Goal: Information Seeking & Learning: Learn about a topic

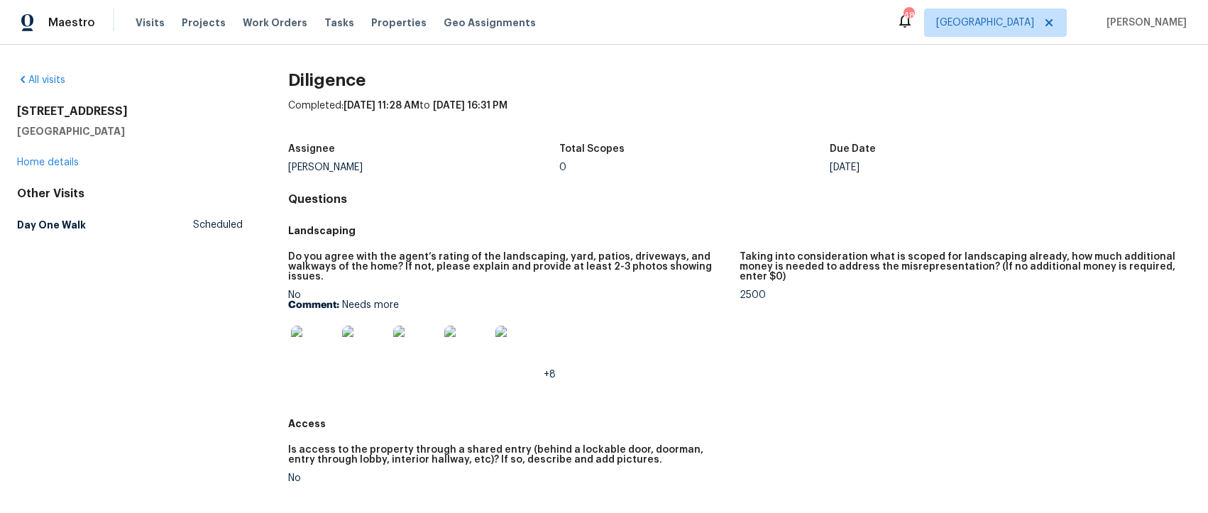
click at [307, 346] on img at bounding box center [313, 348] width 45 height 45
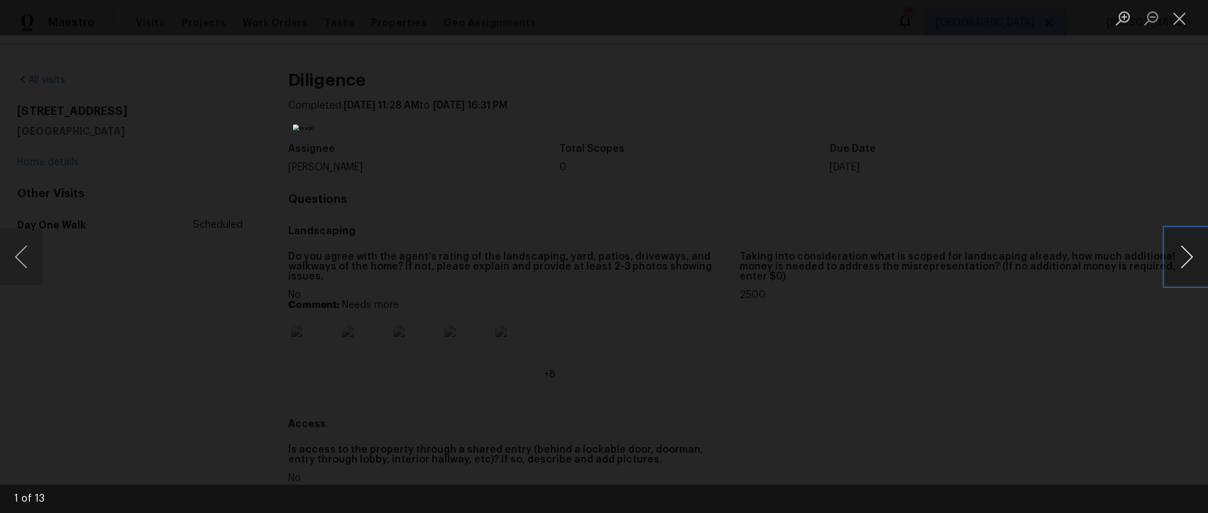
click at [1188, 261] on button "Next image" at bounding box center [1187, 257] width 43 height 57
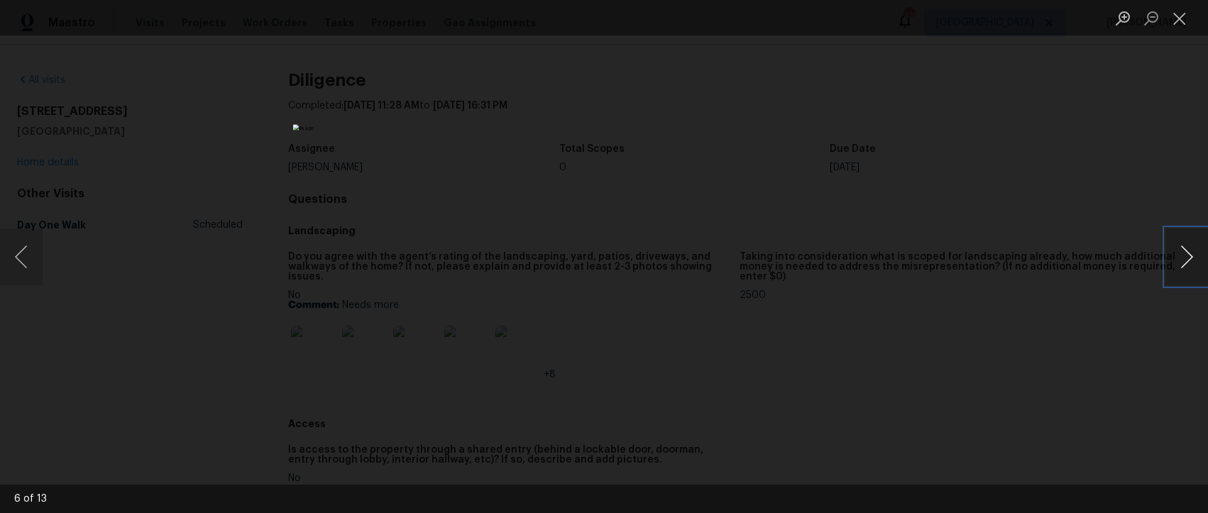
click at [1188, 261] on button "Next image" at bounding box center [1187, 257] width 43 height 57
click at [1182, 17] on button "Close lightbox" at bounding box center [1180, 18] width 28 height 25
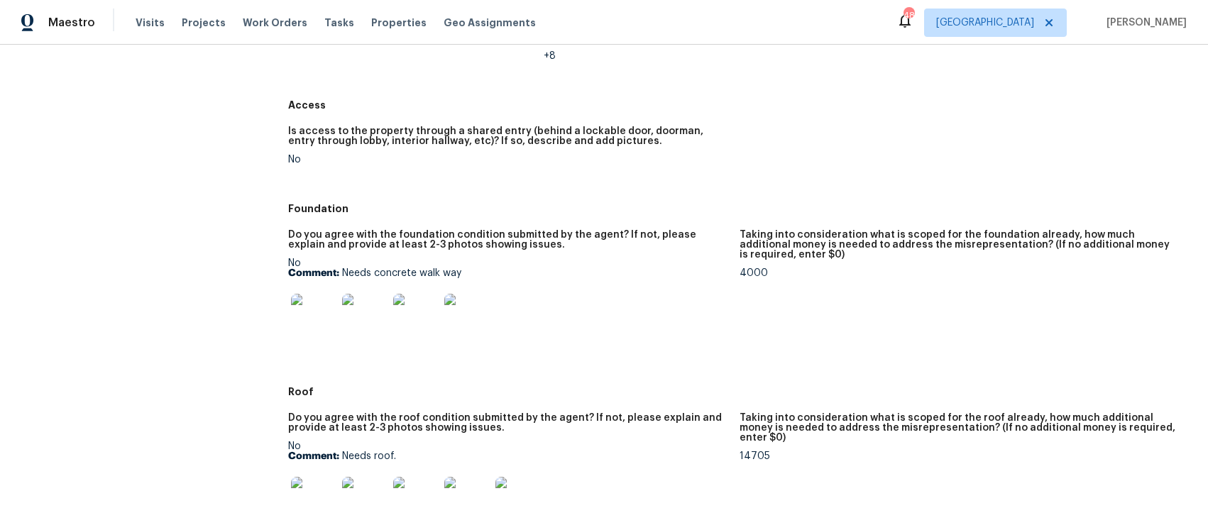
scroll to position [362, 0]
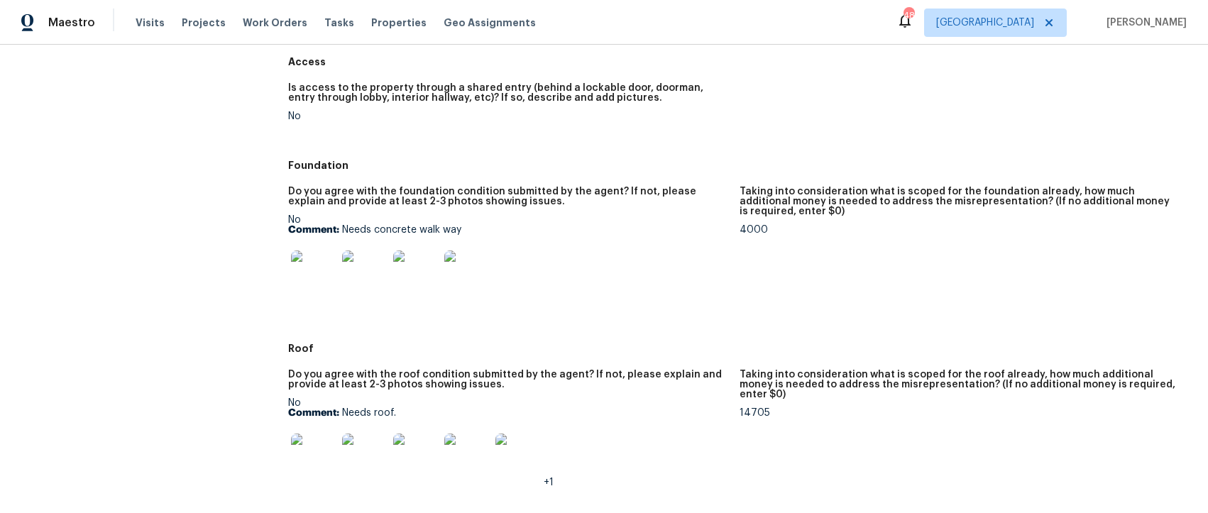
click at [304, 271] on img at bounding box center [313, 273] width 45 height 45
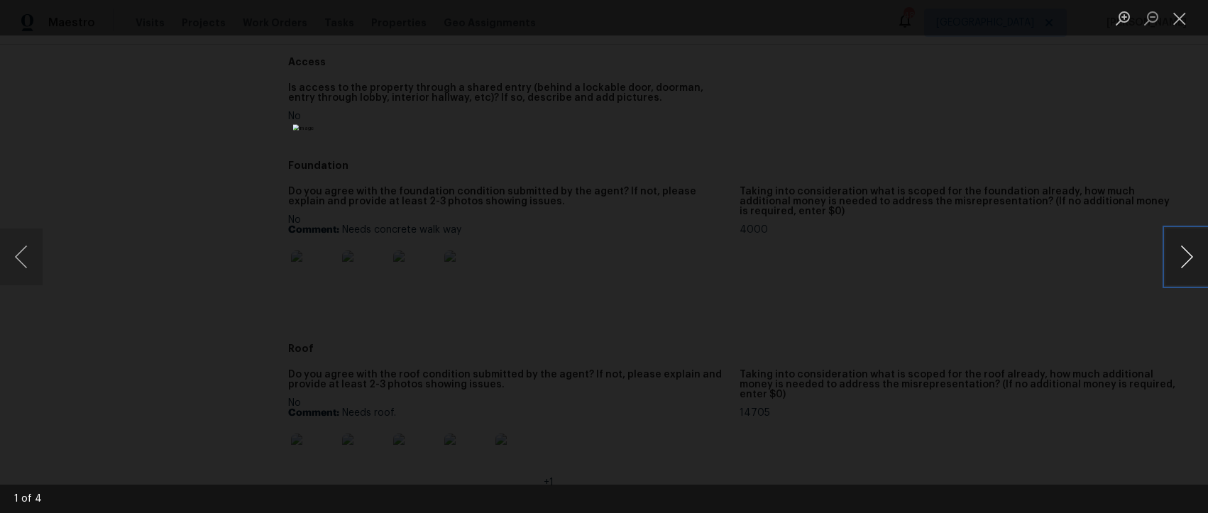
click at [1191, 261] on button "Next image" at bounding box center [1187, 257] width 43 height 57
click at [1181, 16] on button "Close lightbox" at bounding box center [1180, 18] width 28 height 25
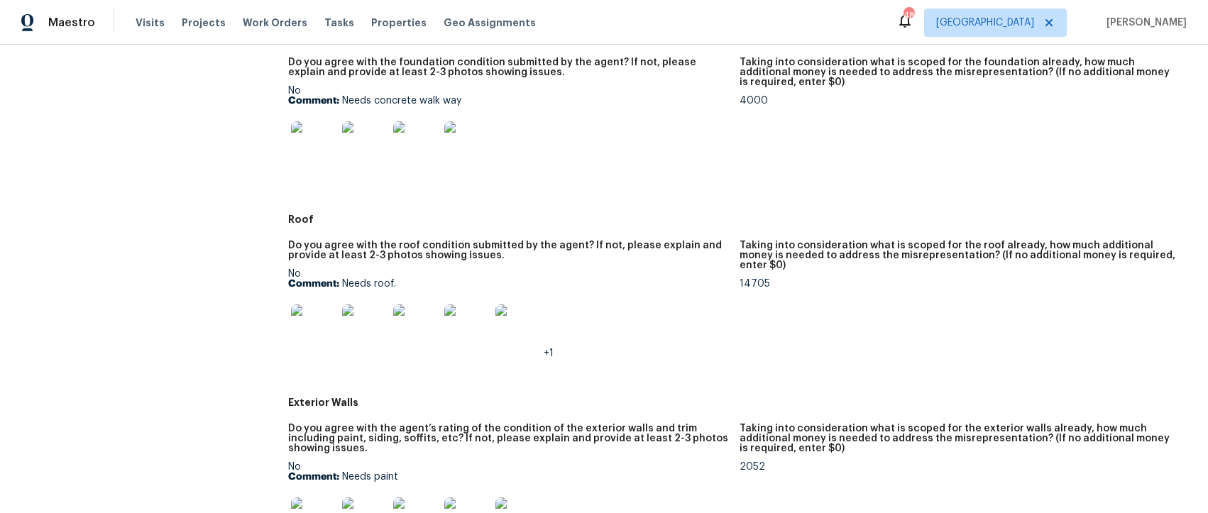
scroll to position [530, 0]
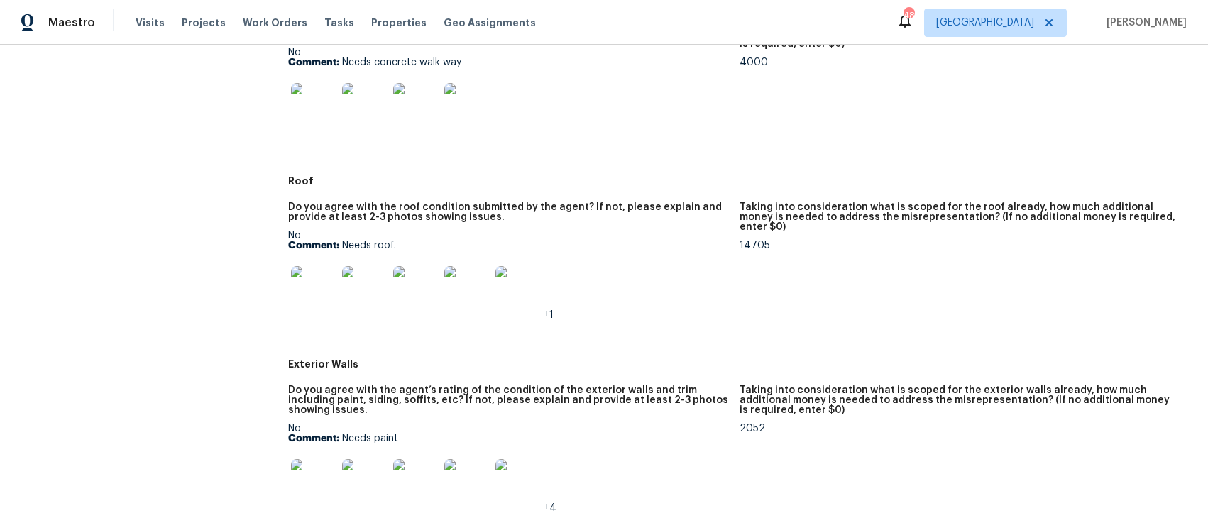
click at [292, 293] on img at bounding box center [313, 288] width 45 height 45
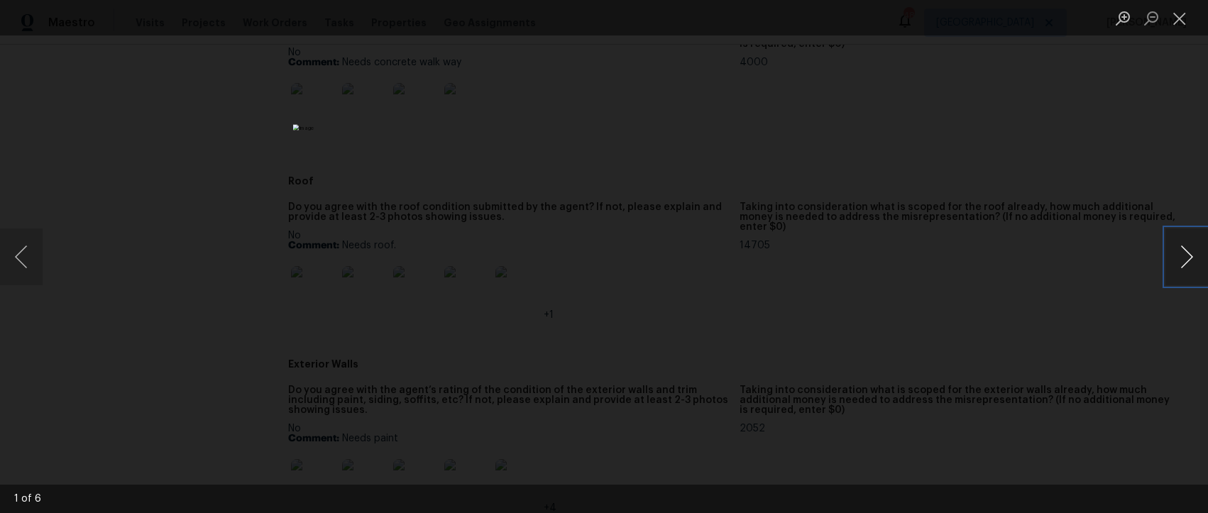
click at [1185, 258] on button "Next image" at bounding box center [1187, 257] width 43 height 57
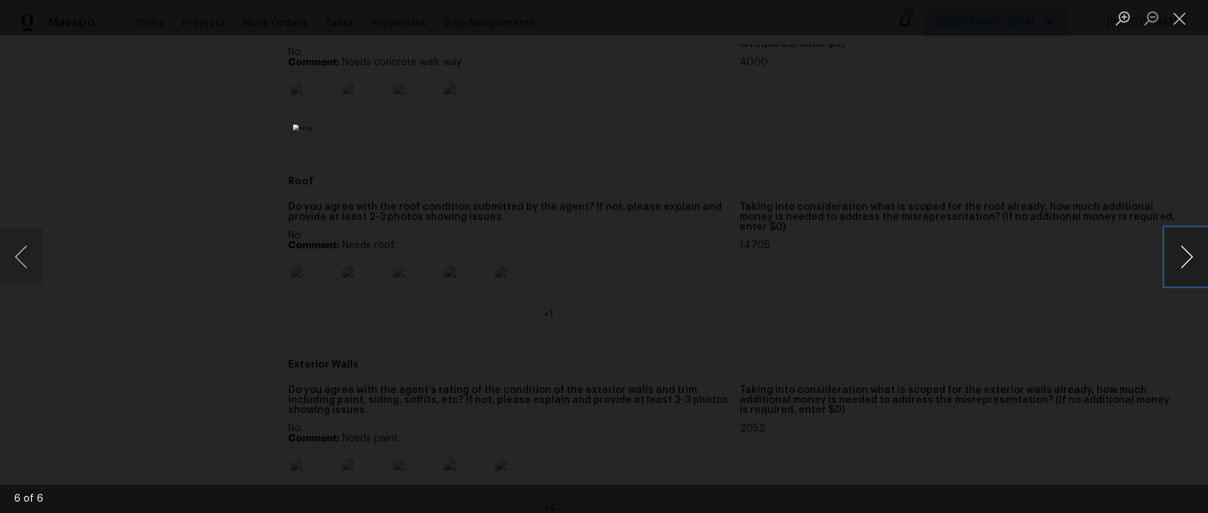
click at [1185, 258] on button "Next image" at bounding box center [1187, 257] width 43 height 57
click at [1182, 19] on button "Close lightbox" at bounding box center [1180, 18] width 28 height 25
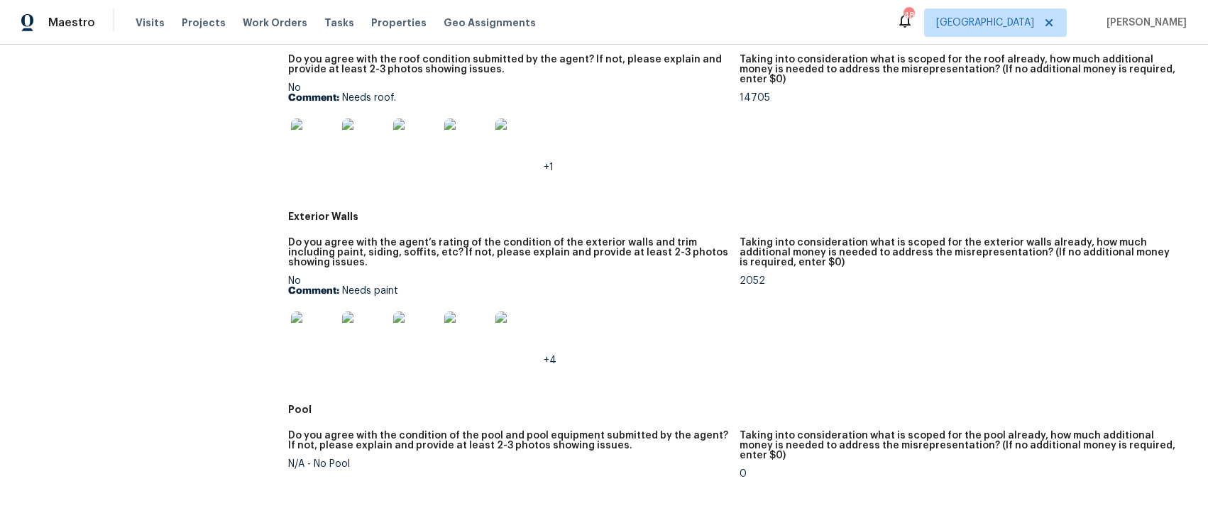
scroll to position [682, 0]
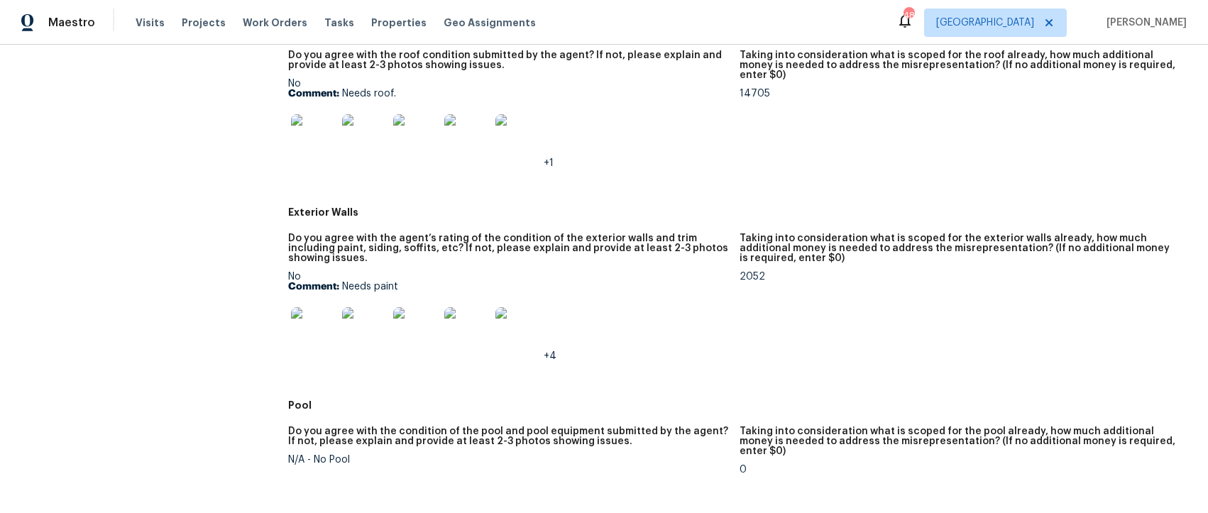
click at [299, 330] on img at bounding box center [313, 329] width 45 height 45
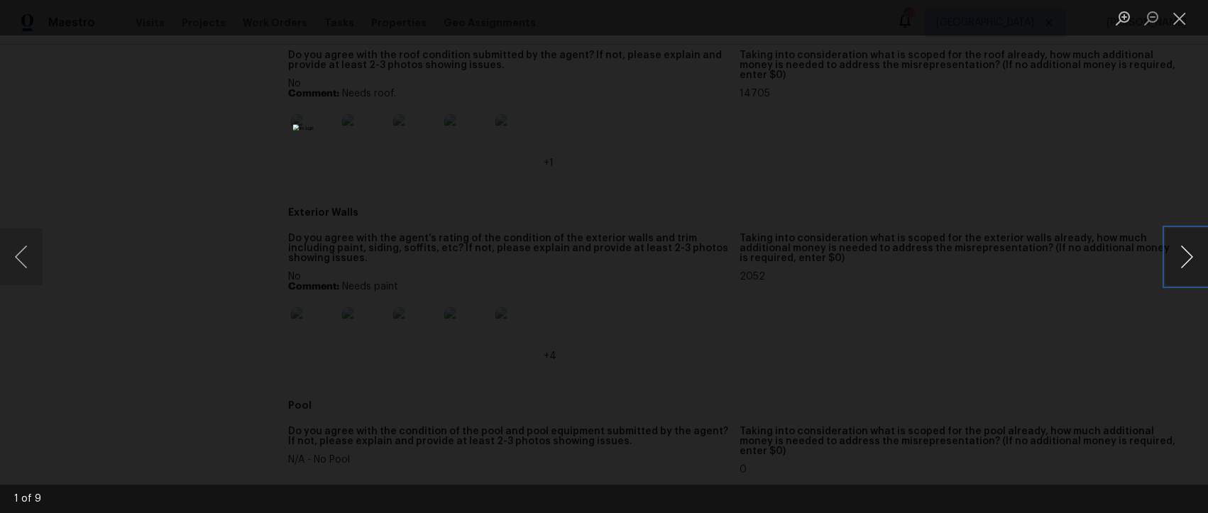
click at [1183, 261] on button "Next image" at bounding box center [1187, 257] width 43 height 57
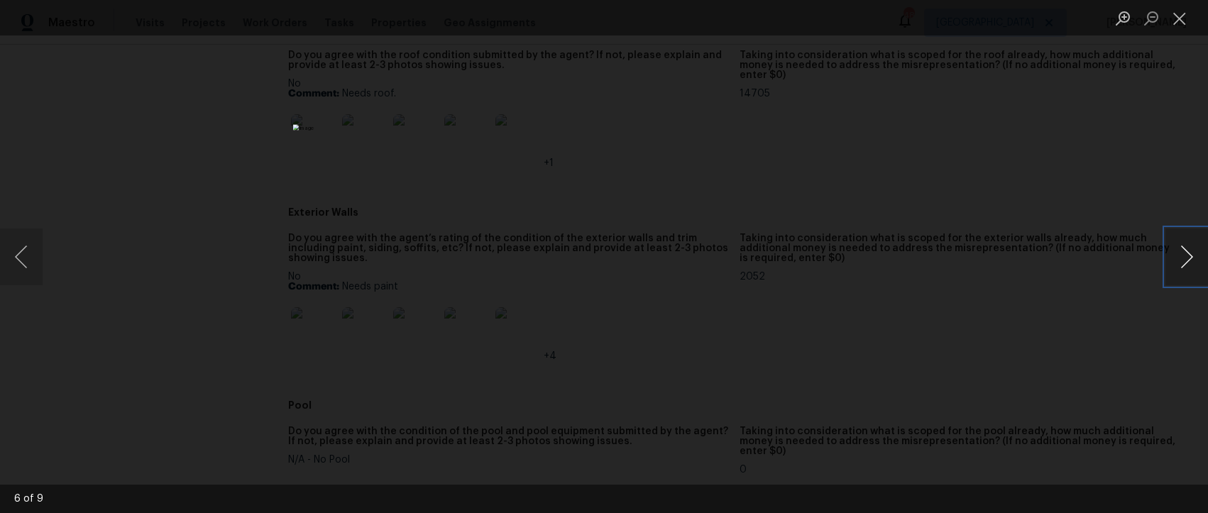
click at [1183, 261] on button "Next image" at bounding box center [1187, 257] width 43 height 57
click at [1176, 17] on button "Close lightbox" at bounding box center [1180, 18] width 28 height 25
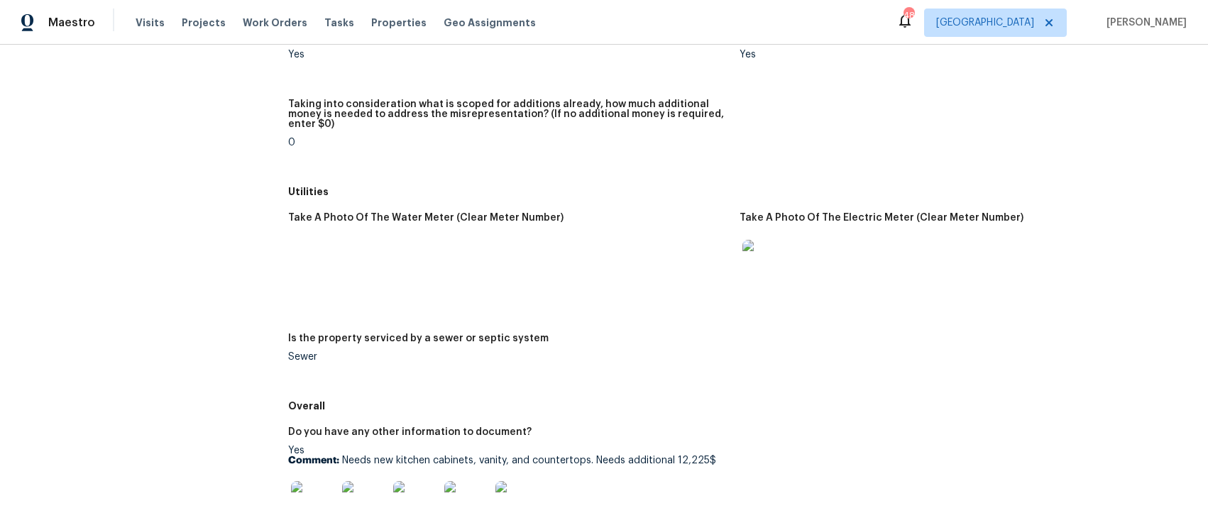
scroll to position [2180, 0]
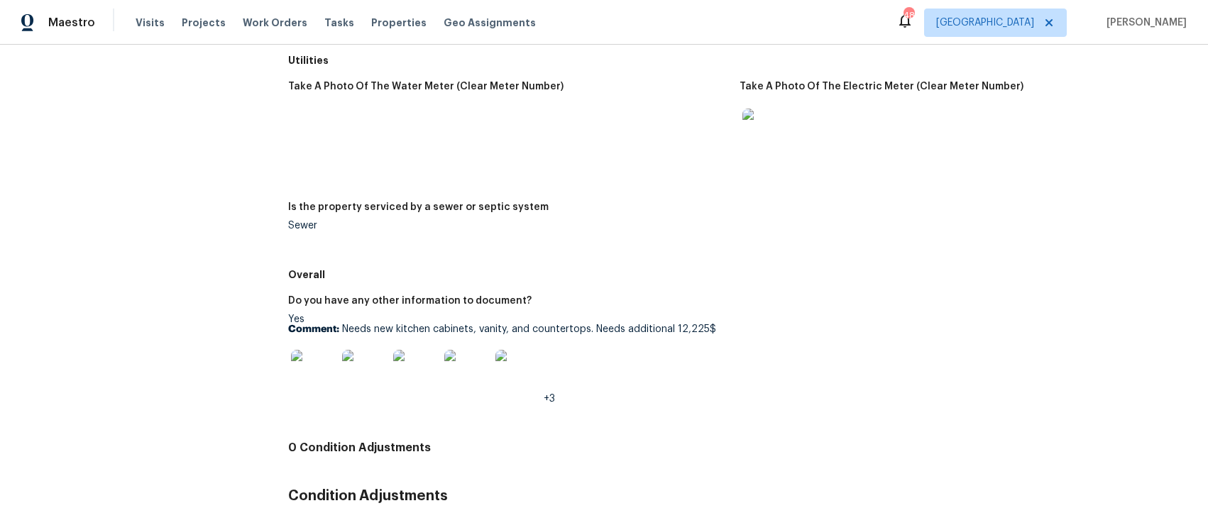
click at [309, 350] on img at bounding box center [313, 372] width 45 height 45
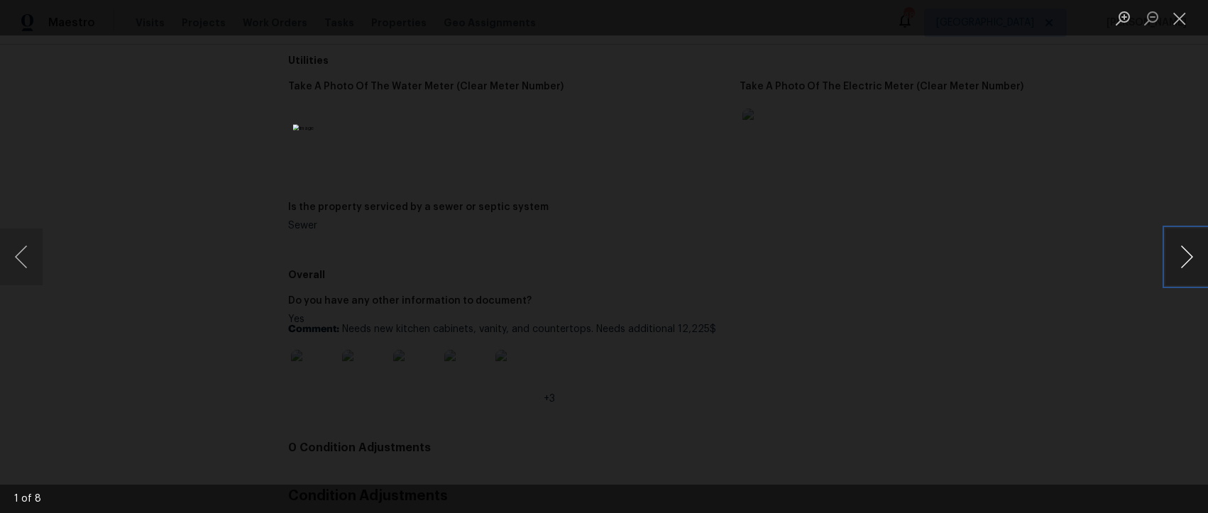
click at [1182, 257] on button "Next image" at bounding box center [1187, 257] width 43 height 57
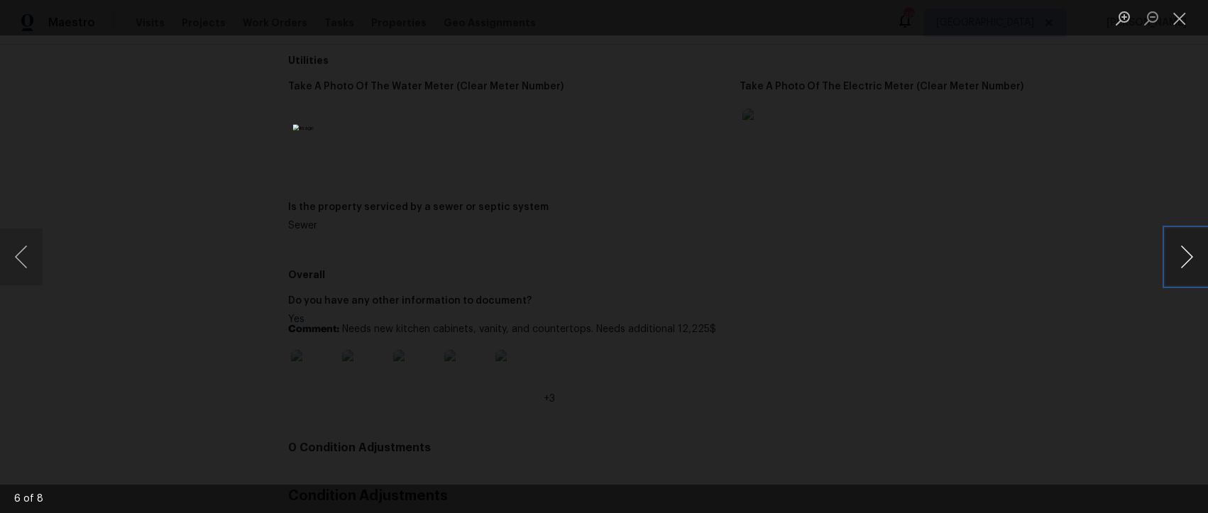
click at [1182, 257] on button "Next image" at bounding box center [1187, 257] width 43 height 57
click at [1178, 18] on button "Close lightbox" at bounding box center [1180, 18] width 28 height 25
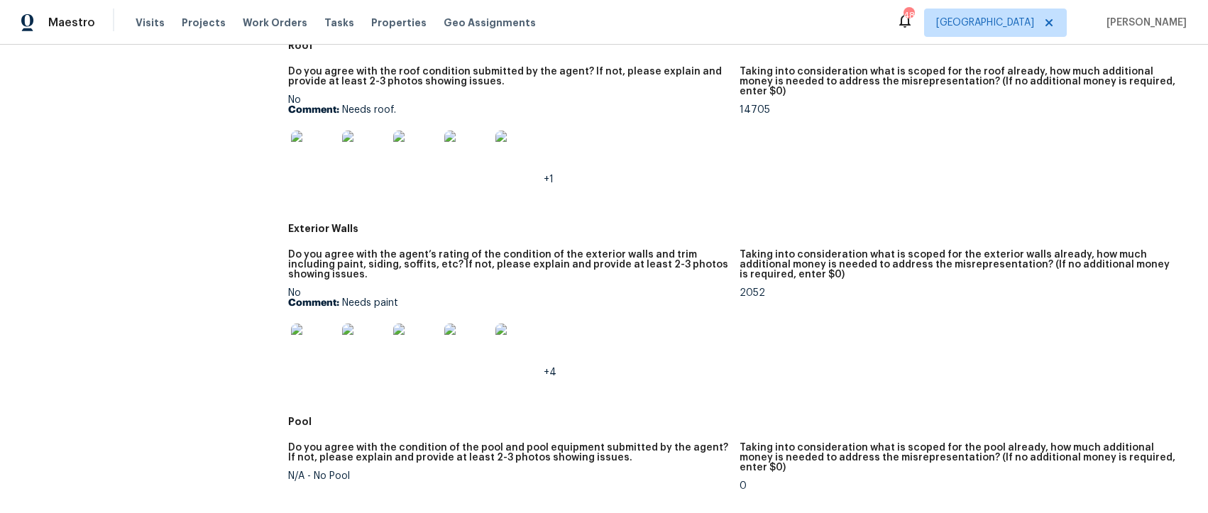
scroll to position [636, 0]
